Goal: Task Accomplishment & Management: Understand process/instructions

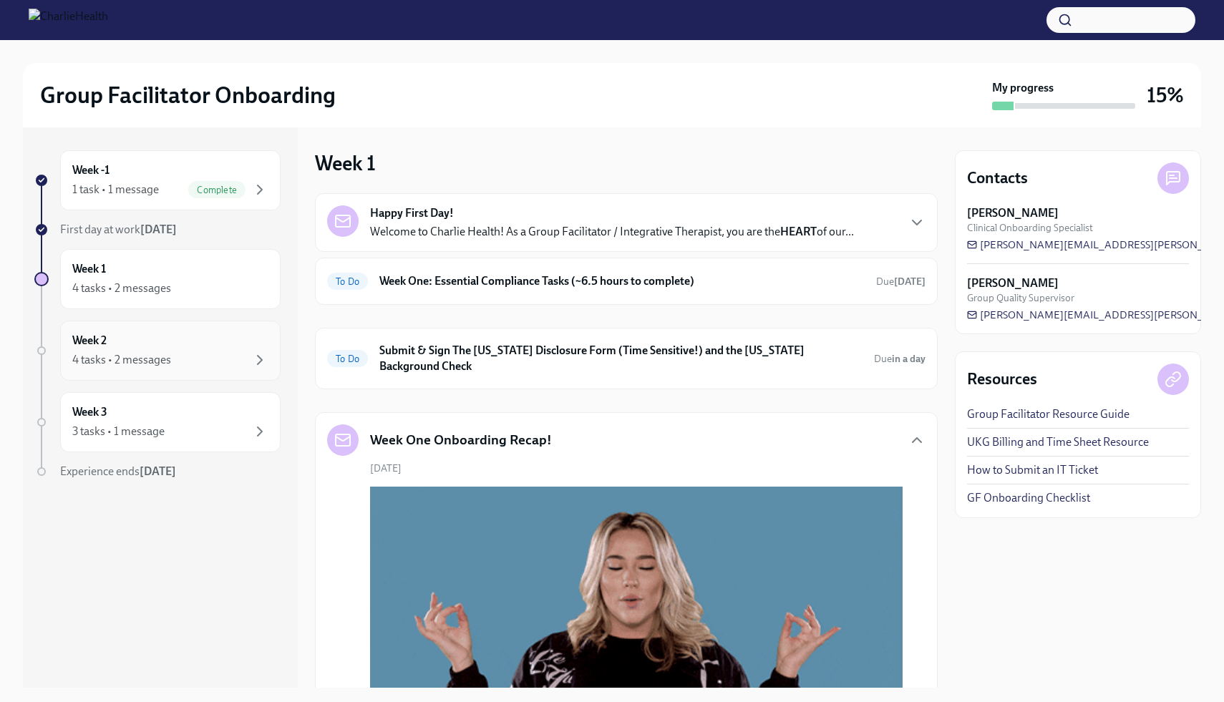
scroll to position [770, 0]
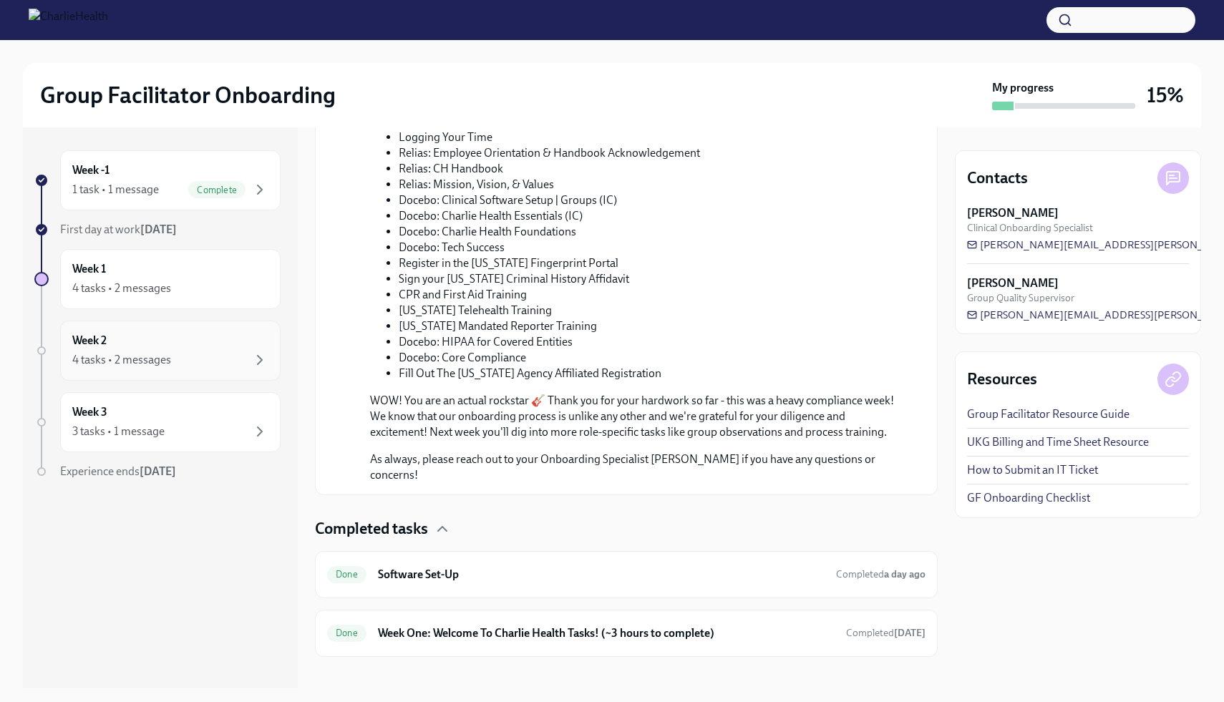
click at [145, 350] on div "Week 2 4 tasks • 2 messages" at bounding box center [170, 351] width 196 height 36
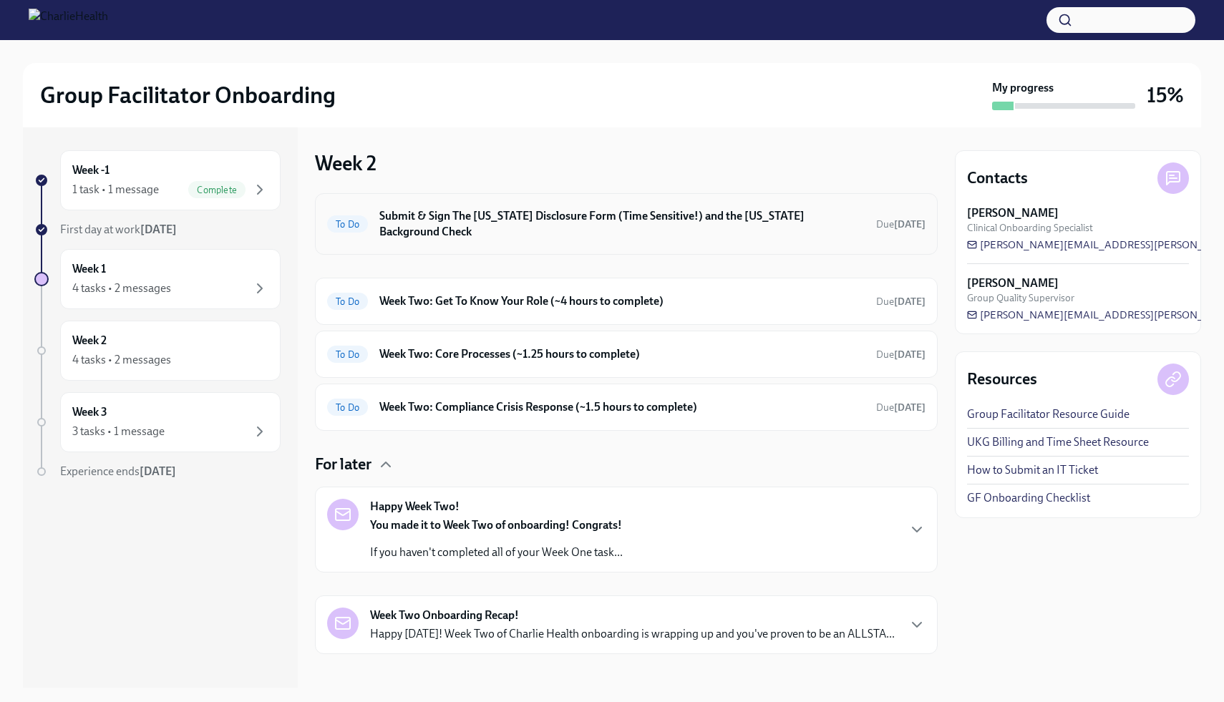
click at [599, 221] on h6 "Submit & Sign The [US_STATE] Disclosure Form (Time Sensitive!) and the [US_STAT…" at bounding box center [621, 223] width 485 height 31
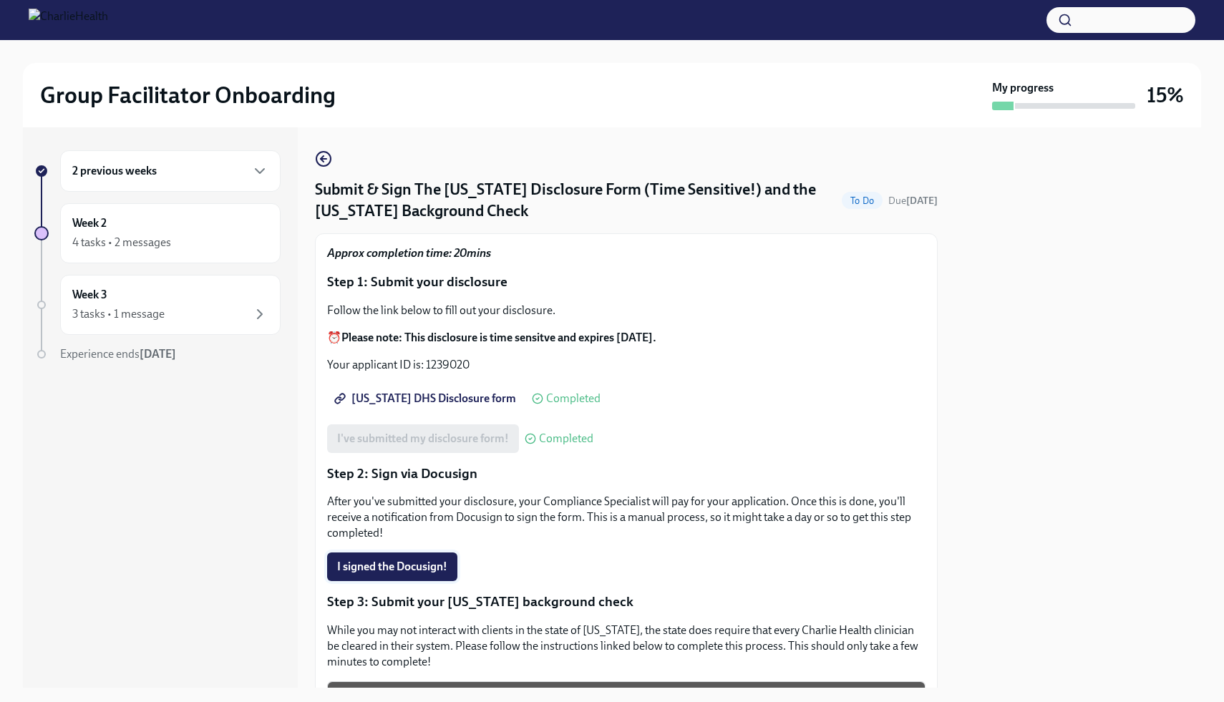
click at [370, 569] on span "I signed the Docusign!" at bounding box center [392, 567] width 110 height 14
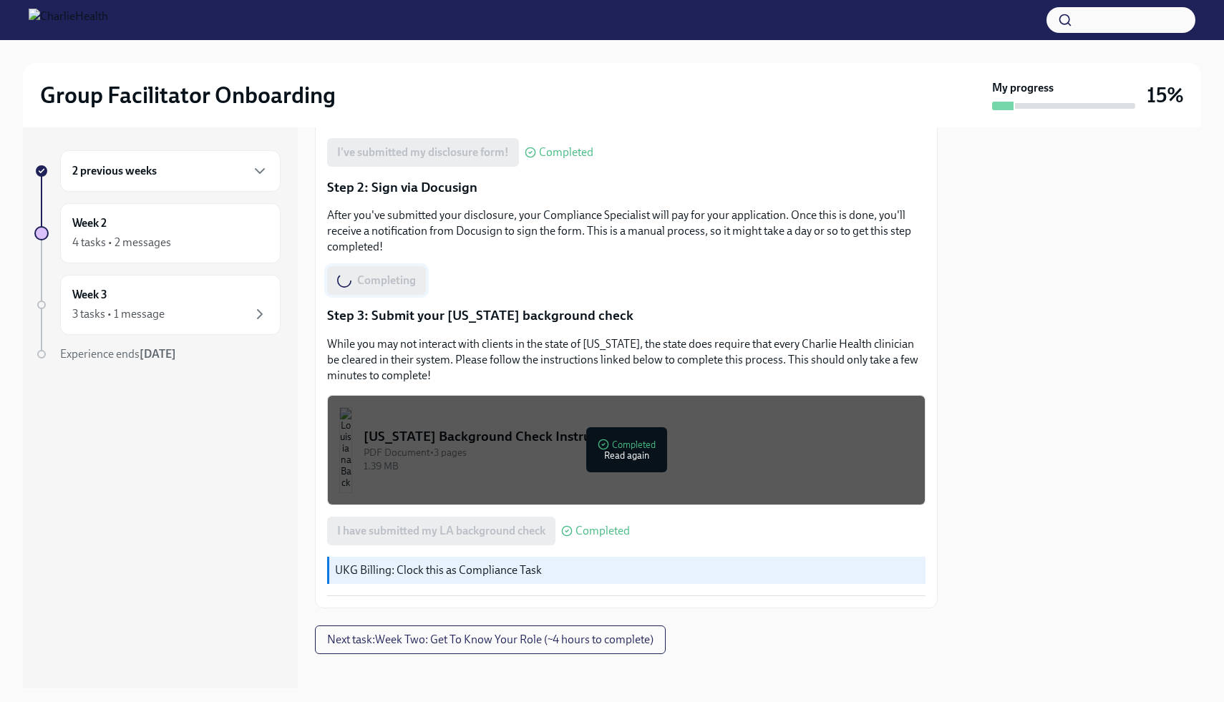
scroll to position [298, 0]
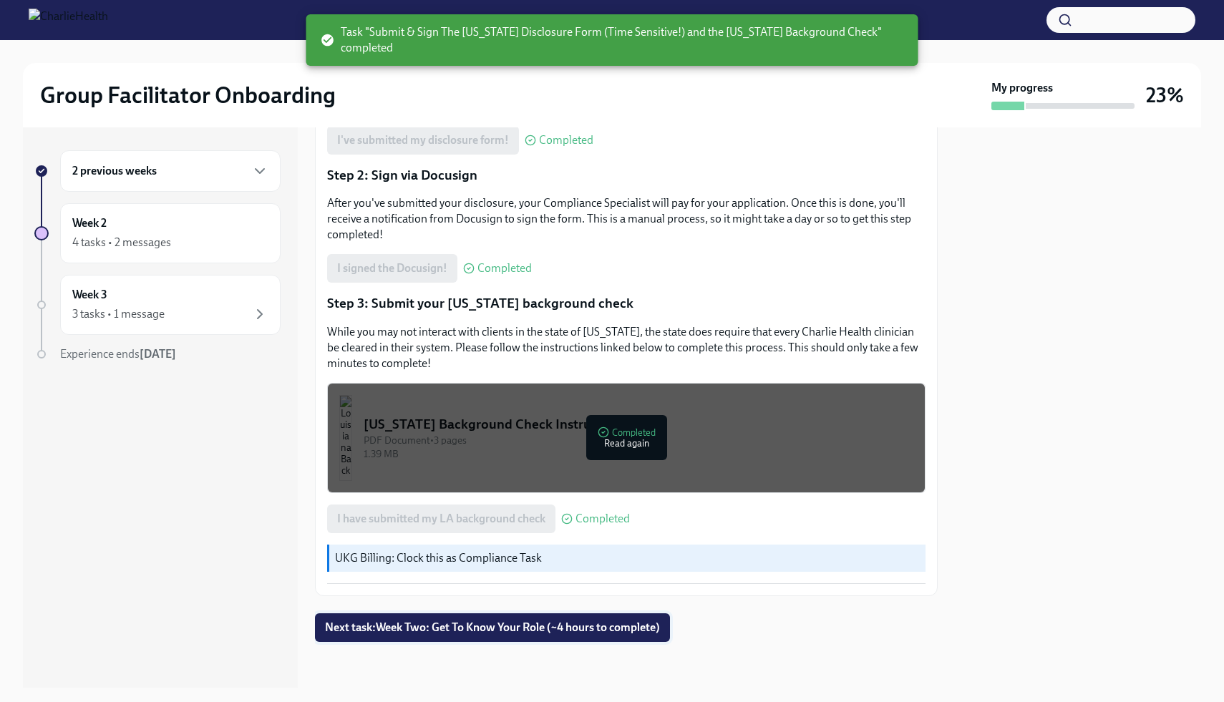
click at [386, 631] on span "Next task : Week Two: Get To Know Your Role (~4 hours to complete)" at bounding box center [492, 628] width 335 height 14
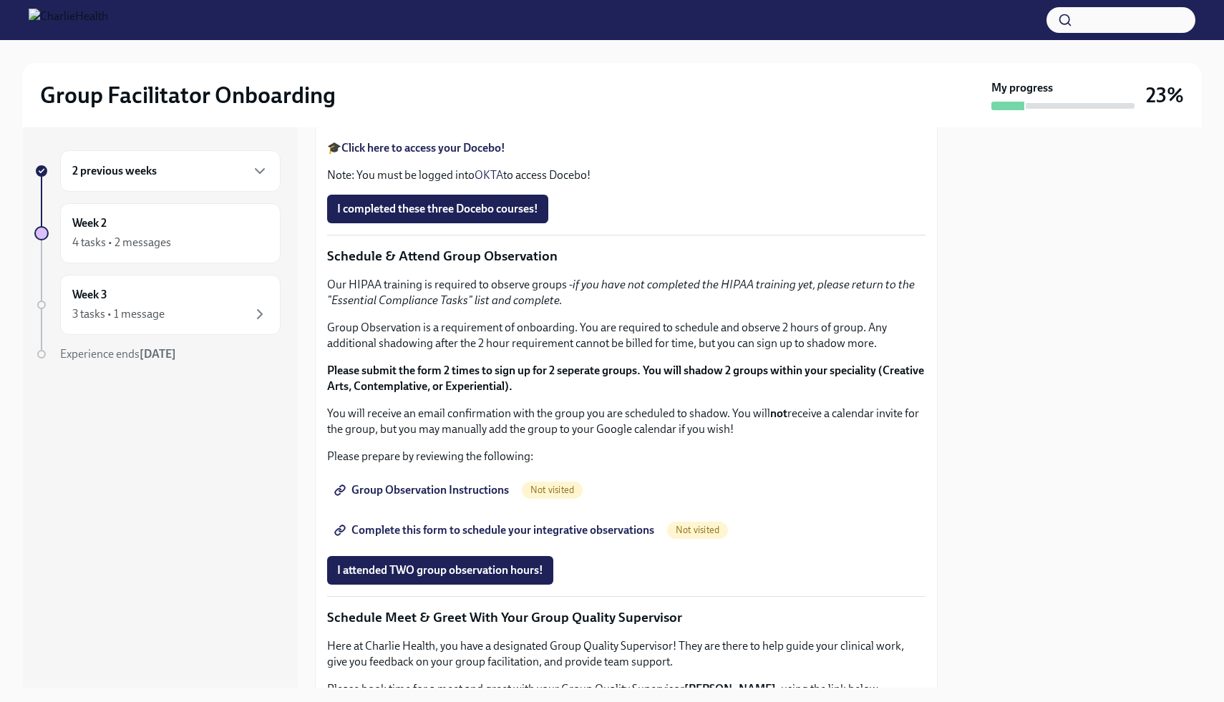
scroll to position [560, 0]
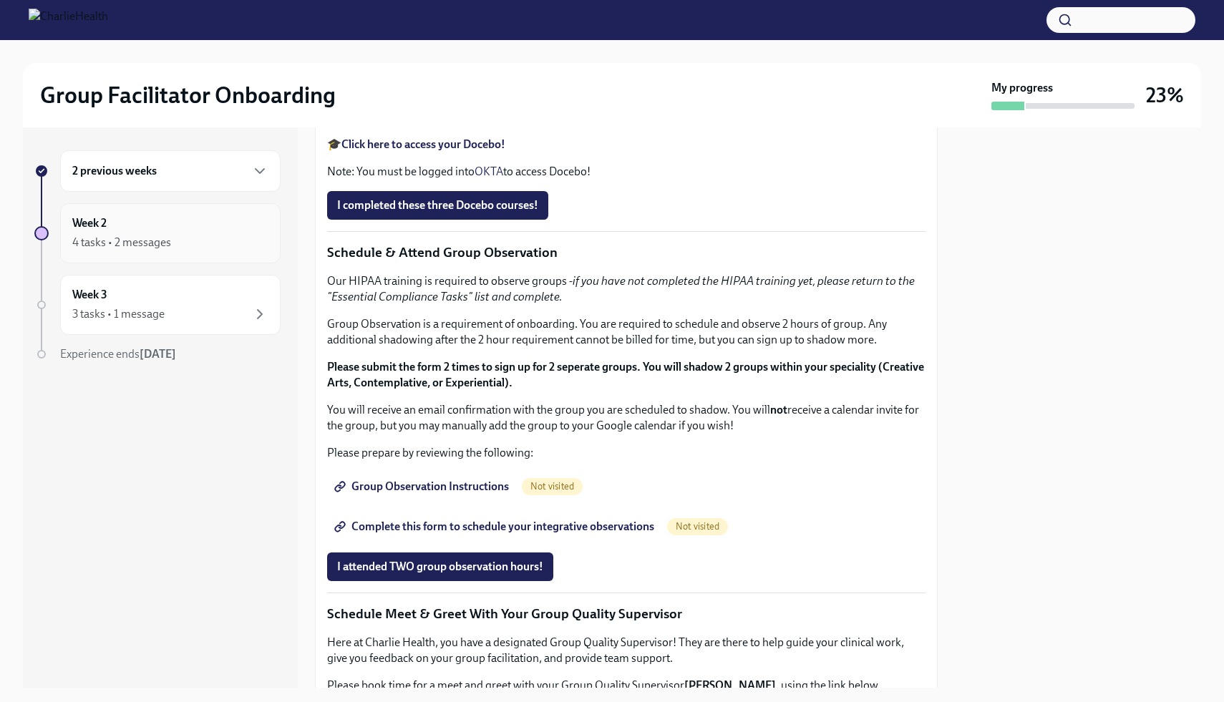
click at [225, 227] on div "Week 2 4 tasks • 2 messages" at bounding box center [170, 233] width 196 height 36
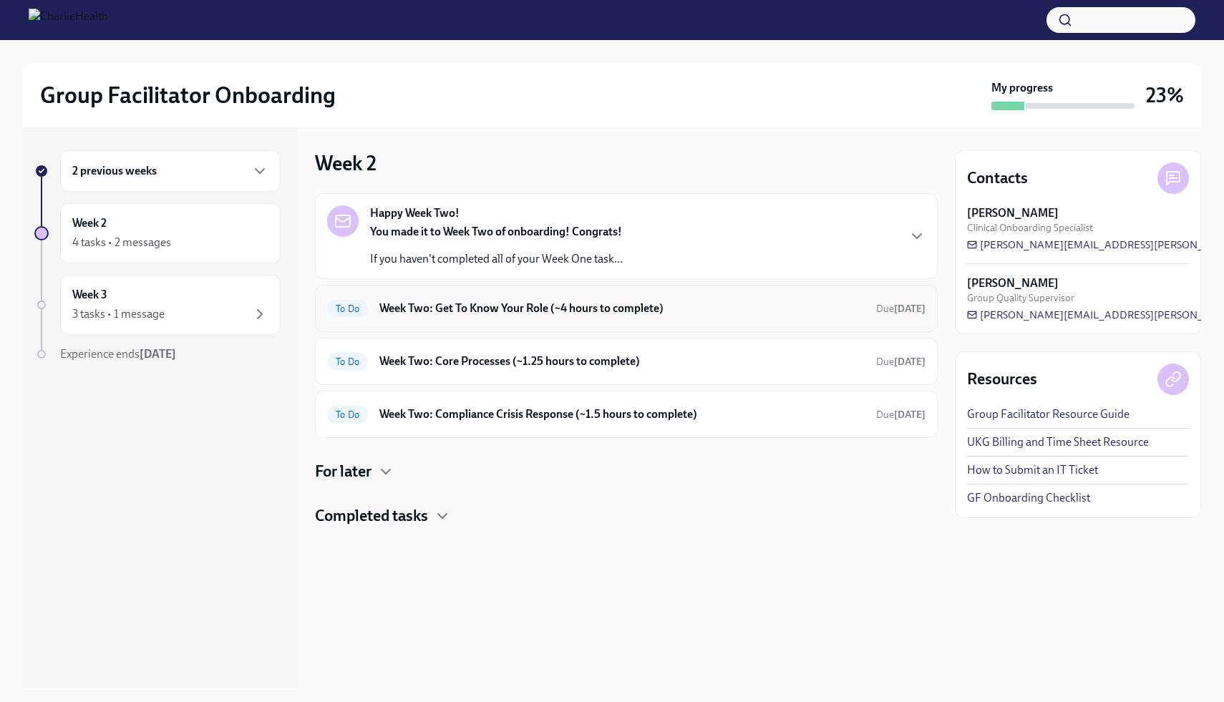
click at [853, 313] on h6 "Week Two: Get To Know Your Role (~4 hours to complete)" at bounding box center [621, 309] width 485 height 16
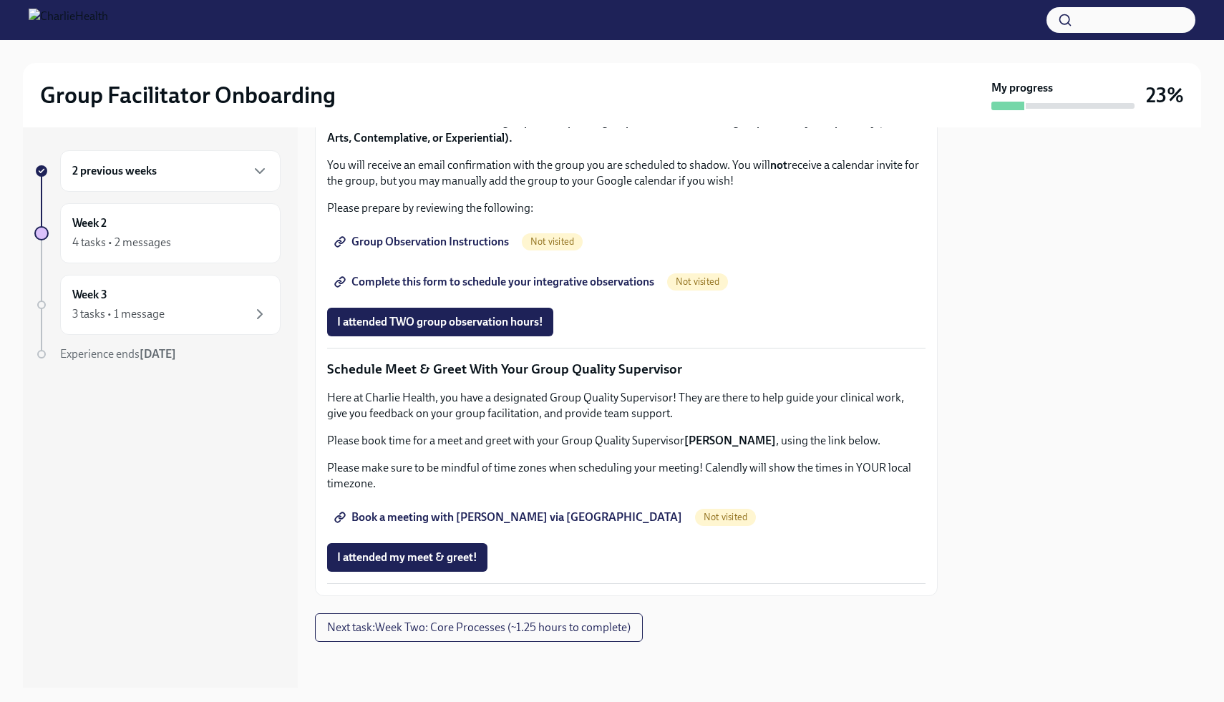
scroll to position [1254, 0]
click at [198, 228] on div "Week 2 4 tasks • 2 messages" at bounding box center [170, 233] width 196 height 36
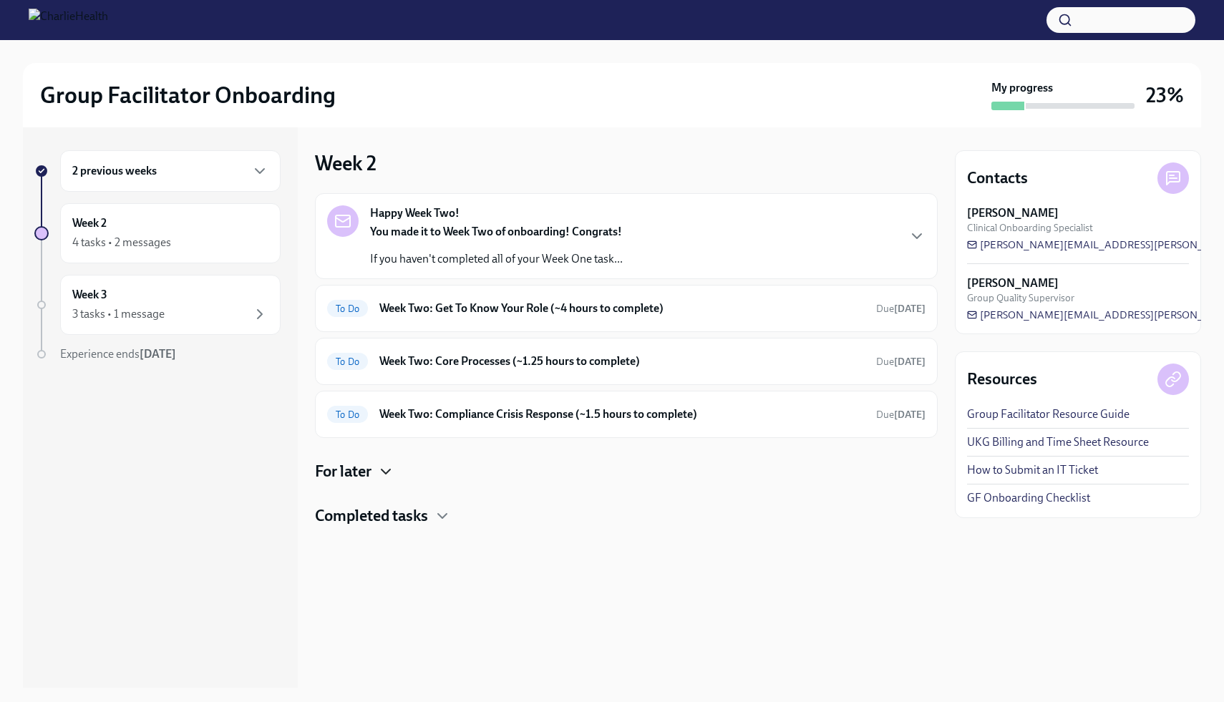
click at [380, 469] on icon "button" at bounding box center [385, 471] width 17 height 17
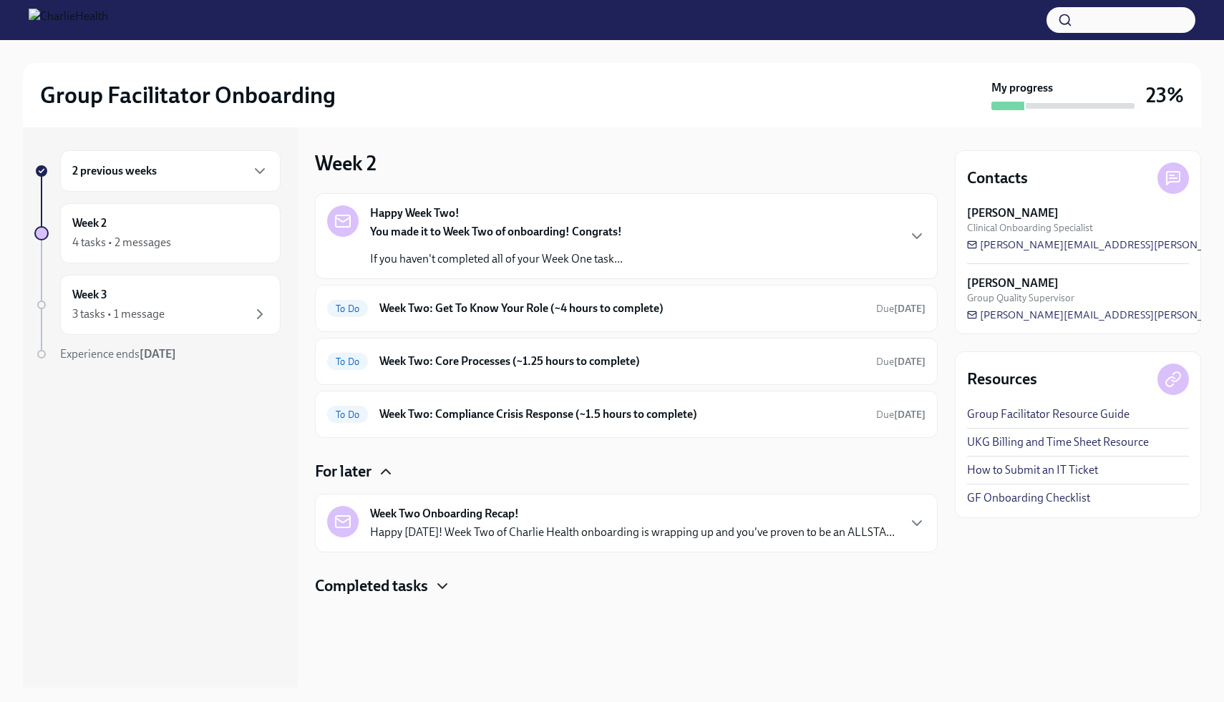
click at [444, 583] on icon "button" at bounding box center [442, 586] width 17 height 17
